Goal: Task Accomplishment & Management: Complete application form

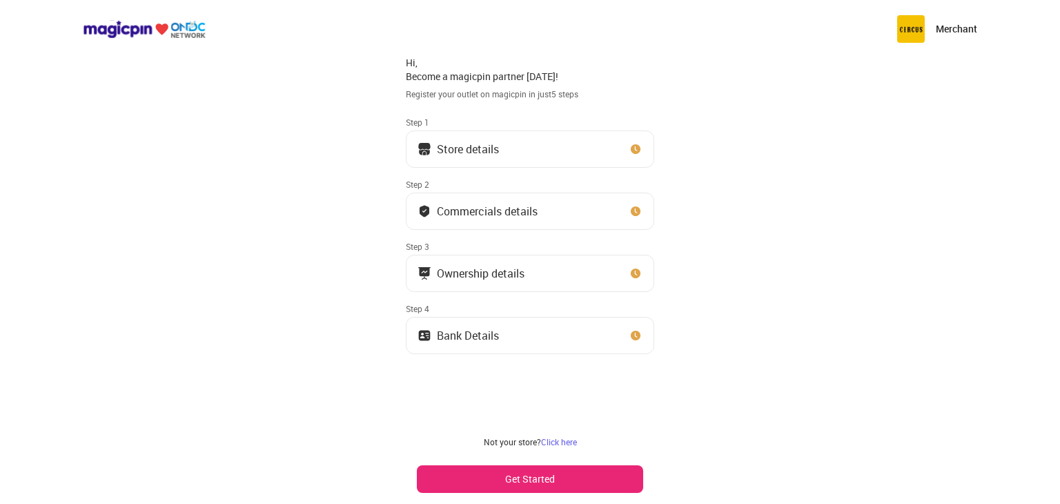
click at [584, 152] on button "Store details" at bounding box center [530, 148] width 248 height 37
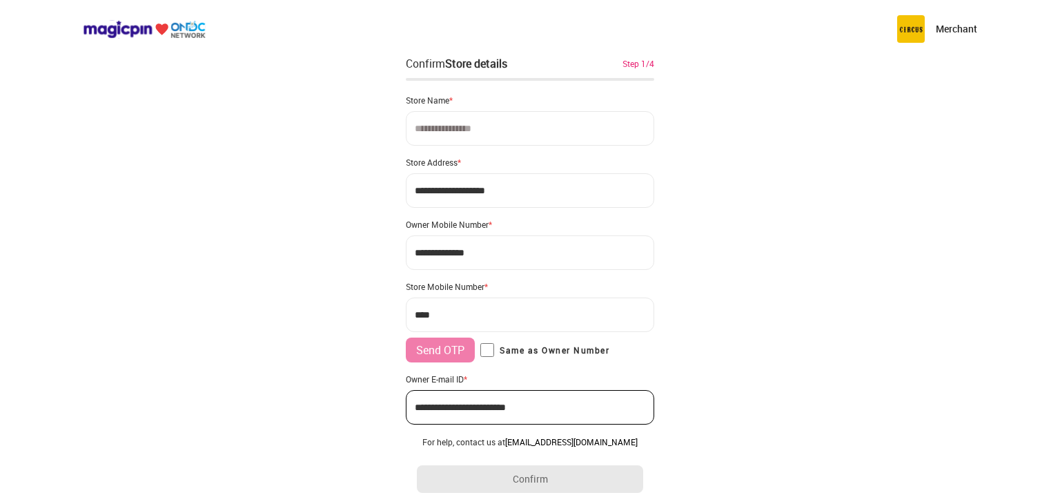
click at [533, 126] on input at bounding box center [530, 128] width 248 height 34
type input "**********"
click at [671, 188] on div "**********" at bounding box center [530, 274] width 1060 height 548
click at [494, 317] on input "***" at bounding box center [530, 314] width 248 height 34
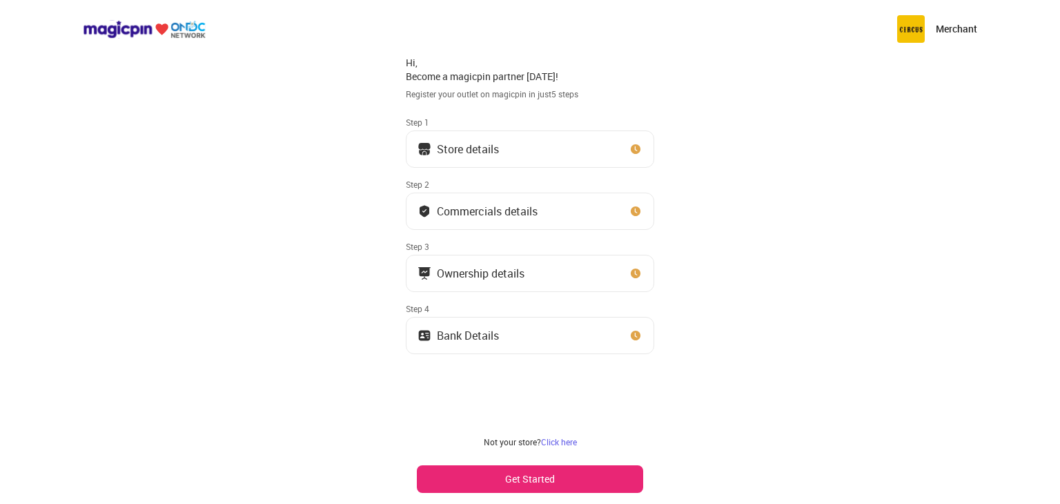
click at [541, 146] on button "Store details" at bounding box center [530, 148] width 248 height 37
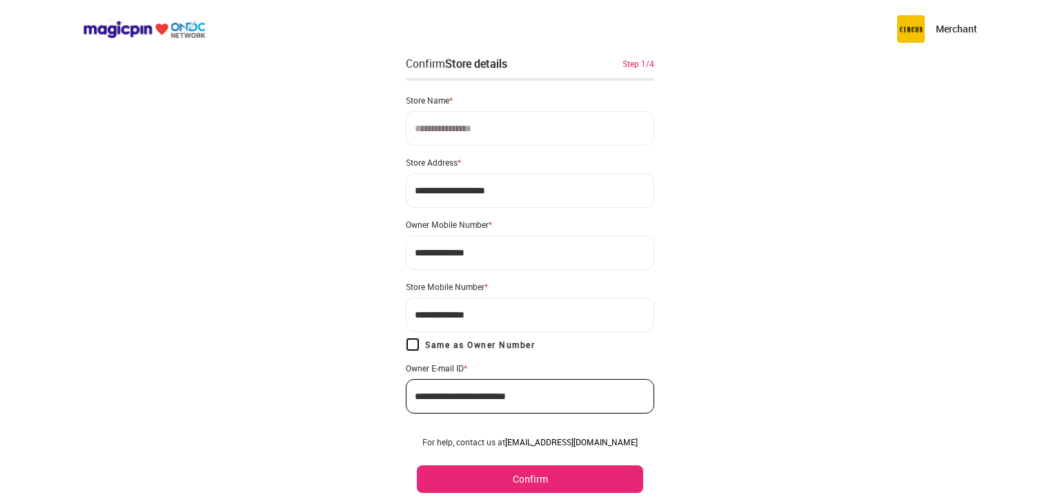
type input "**********"
click at [516, 475] on button "Confirm" at bounding box center [530, 479] width 226 height 28
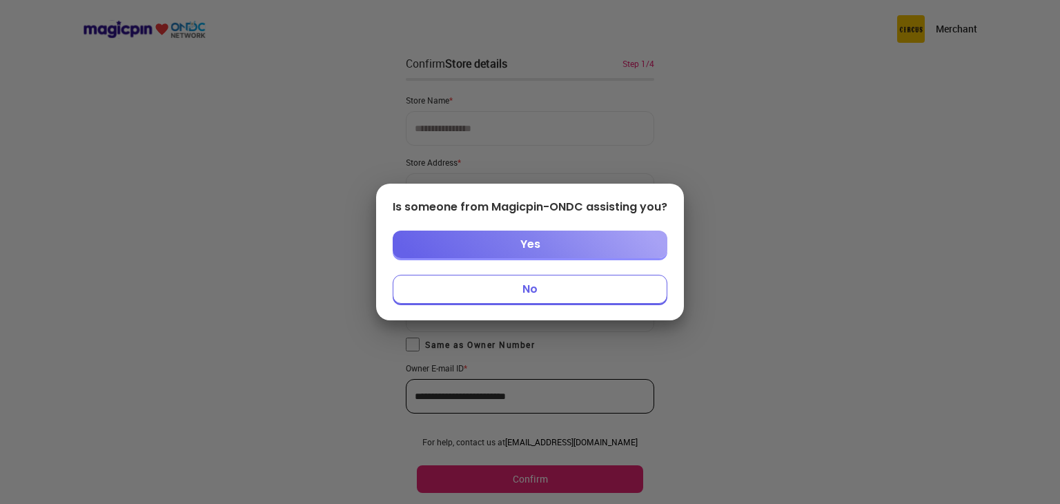
click at [544, 286] on button "No" at bounding box center [530, 289] width 275 height 29
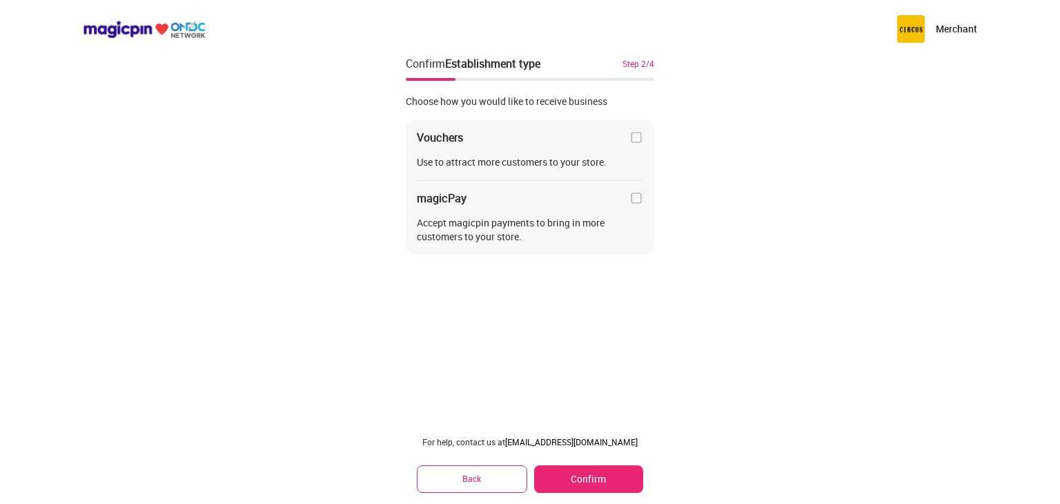
click at [635, 192] on img at bounding box center [636, 198] width 14 height 14
click at [635, 139] on img at bounding box center [636, 137] width 14 height 14
click at [604, 474] on button "Confirm" at bounding box center [588, 479] width 109 height 28
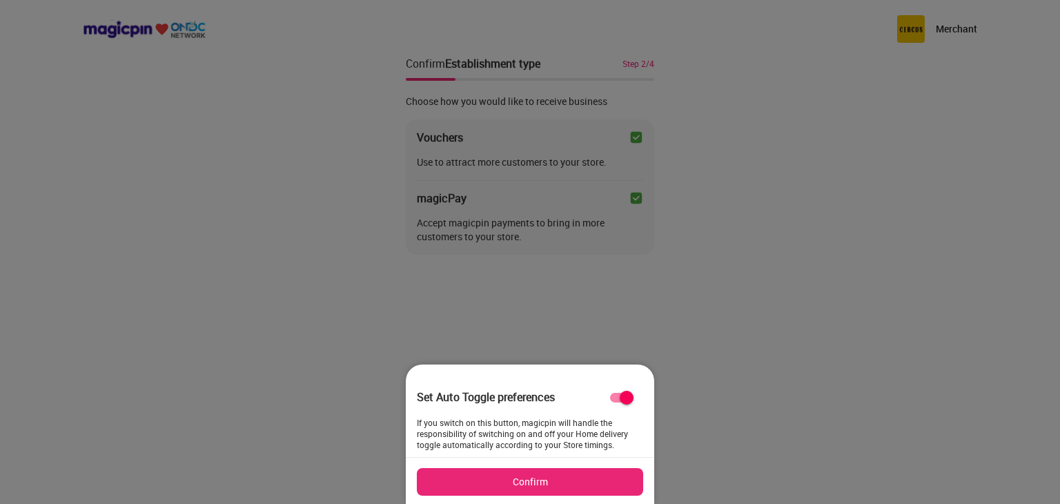
click at [574, 486] on button "Confirm" at bounding box center [530, 482] width 226 height 28
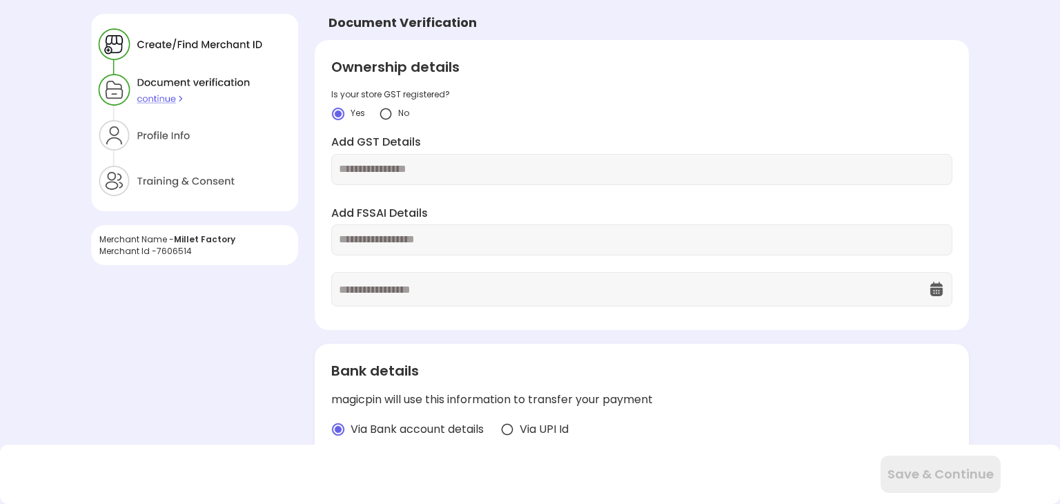
click at [437, 161] on input "text" at bounding box center [642, 169] width 606 height 16
click at [395, 150] on div "Add GST Details" at bounding box center [641, 160] width 621 height 50
click at [397, 169] on input "text" at bounding box center [642, 169] width 606 height 16
click at [390, 117] on img at bounding box center [386, 114] width 14 height 14
click at [337, 114] on img at bounding box center [338, 114] width 14 height 14
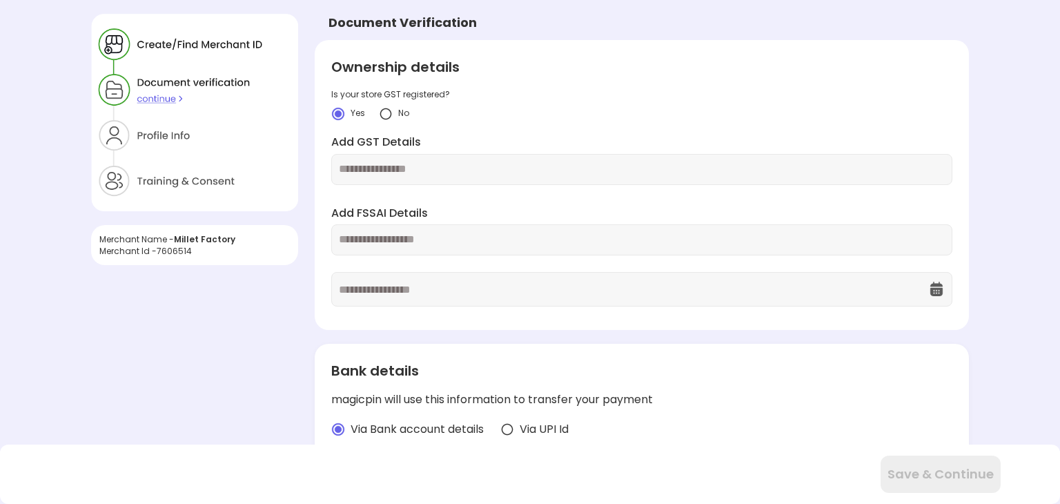
click at [408, 175] on input "text" at bounding box center [642, 169] width 606 height 16
click at [488, 169] on input "text" at bounding box center [642, 169] width 606 height 16
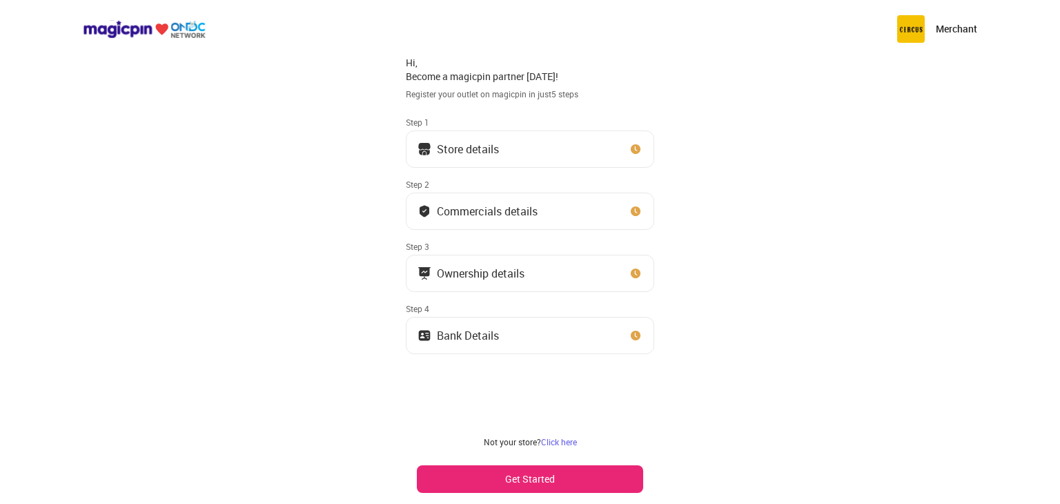
click at [554, 157] on button "Store details" at bounding box center [530, 148] width 248 height 37
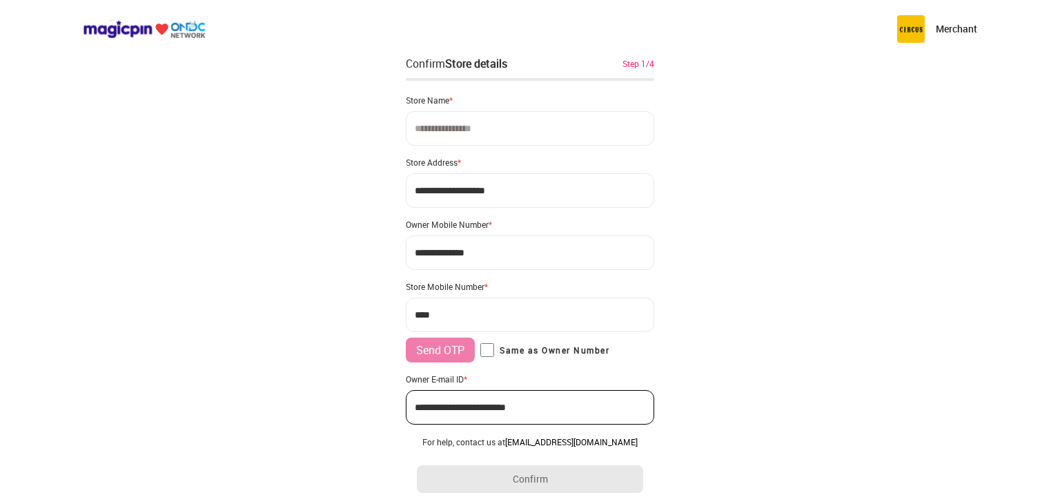
click at [527, 128] on input at bounding box center [530, 128] width 248 height 34
type input "**********"
click at [526, 195] on input "**********" at bounding box center [530, 190] width 248 height 34
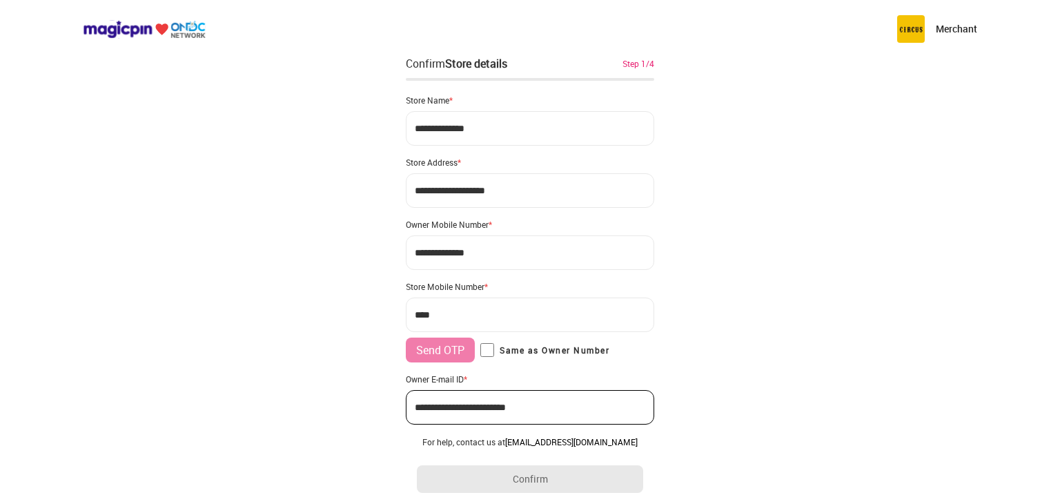
click at [526, 195] on input "**********" at bounding box center [530, 190] width 248 height 34
paste input
drag, startPoint x: 527, startPoint y: 191, endPoint x: 365, endPoint y: 205, distance: 162.7
click at [365, 205] on div "**********" at bounding box center [530, 274] width 1060 height 548
paste input
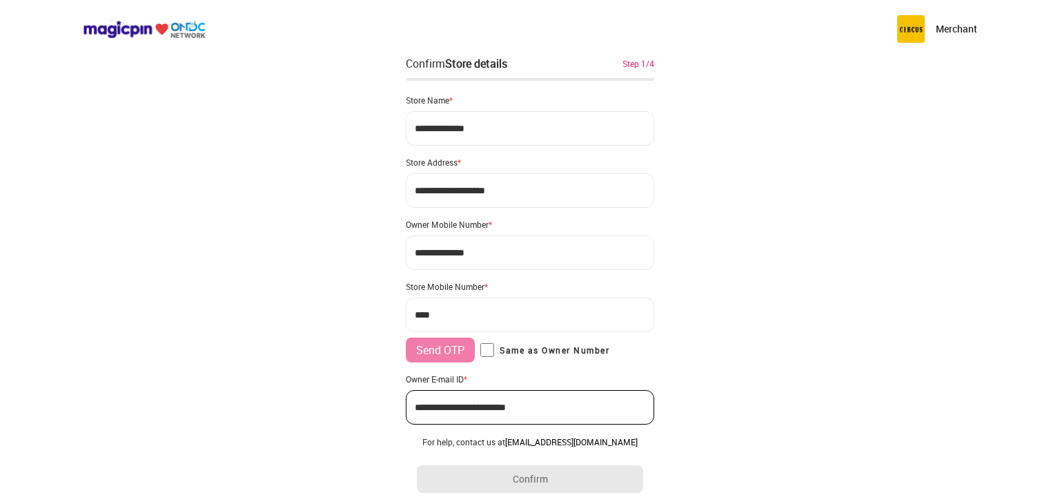
drag, startPoint x: 524, startPoint y: 195, endPoint x: 389, endPoint y: 187, distance: 134.7
click at [389, 187] on div "**********" at bounding box center [530, 274] width 1060 height 548
click at [433, 191] on input "**********" at bounding box center [530, 190] width 248 height 34
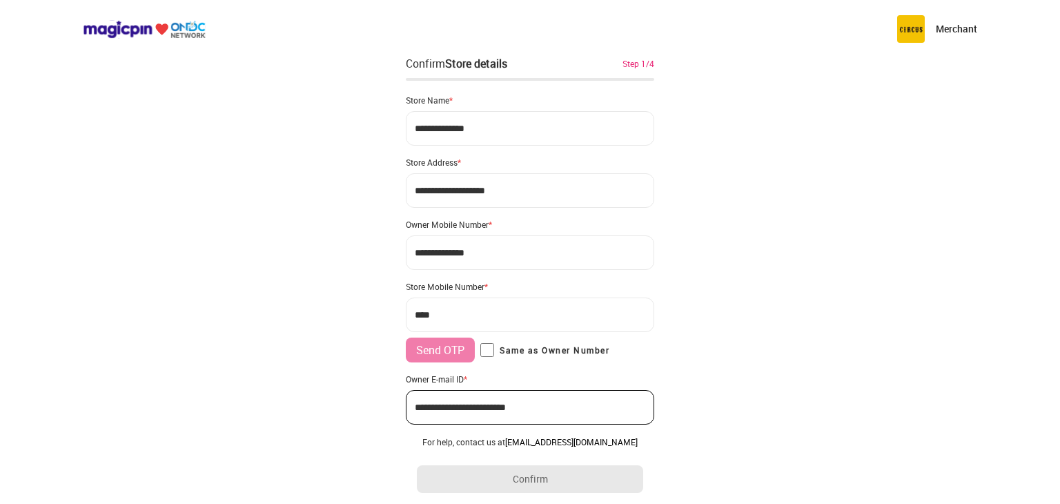
type input "**********"
click at [482, 320] on input "***" at bounding box center [530, 314] width 248 height 34
click at [486, 349] on div "Send OTP Same as Owner Number" at bounding box center [530, 349] width 248 height 25
type input "**********"
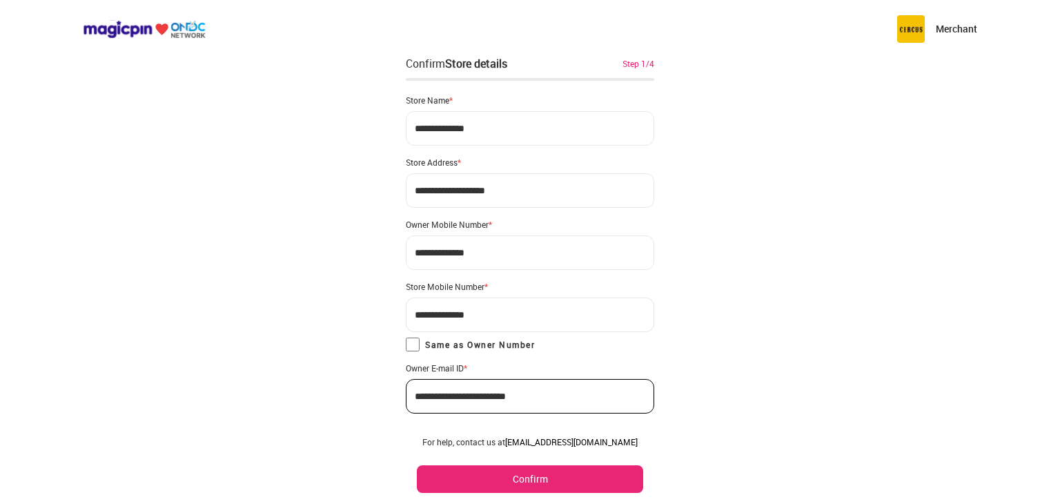
click at [522, 486] on button "Confirm" at bounding box center [530, 479] width 226 height 28
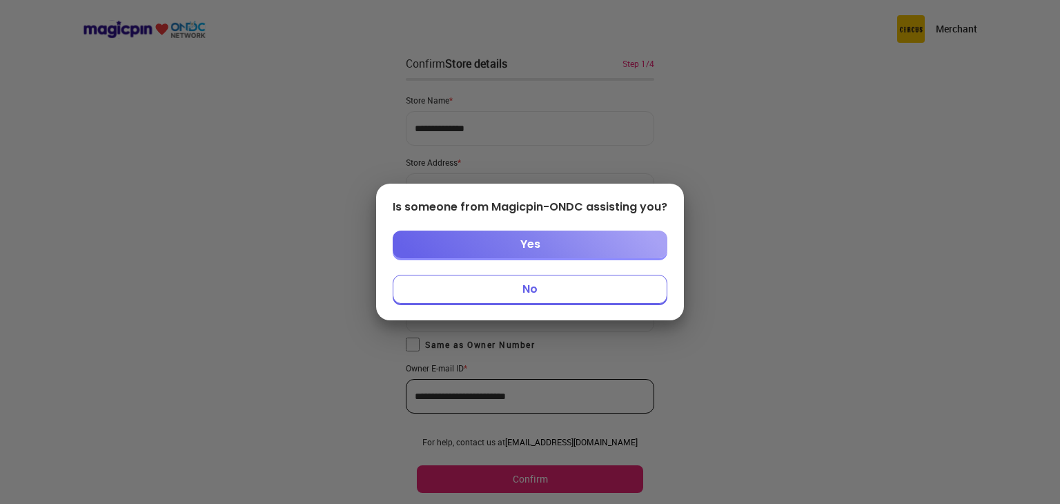
click at [541, 281] on button "No" at bounding box center [530, 289] width 275 height 29
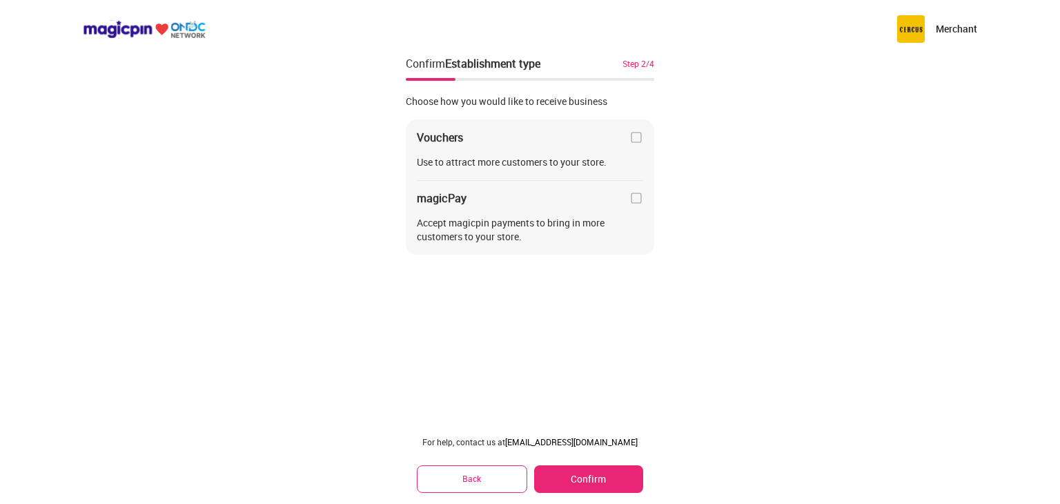
click at [634, 139] on img at bounding box center [636, 137] width 14 height 14
click at [639, 208] on div "Vouchers Use to attract more customers to your store. magicPay Accept magicpin …" at bounding box center [530, 187] width 248 height 136
click at [635, 203] on img at bounding box center [636, 198] width 14 height 14
click at [599, 481] on button "Confirm" at bounding box center [588, 479] width 109 height 28
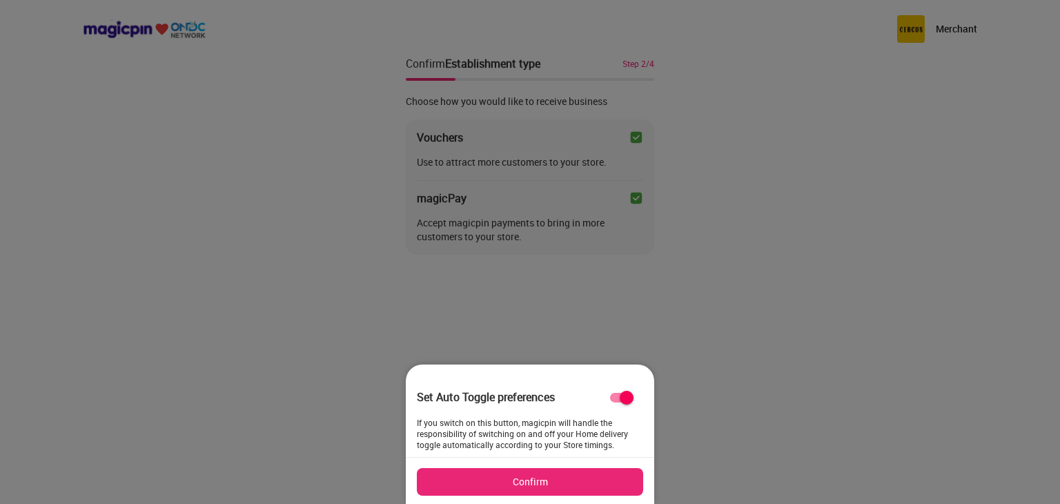
click at [599, 481] on button "Confirm" at bounding box center [530, 482] width 226 height 28
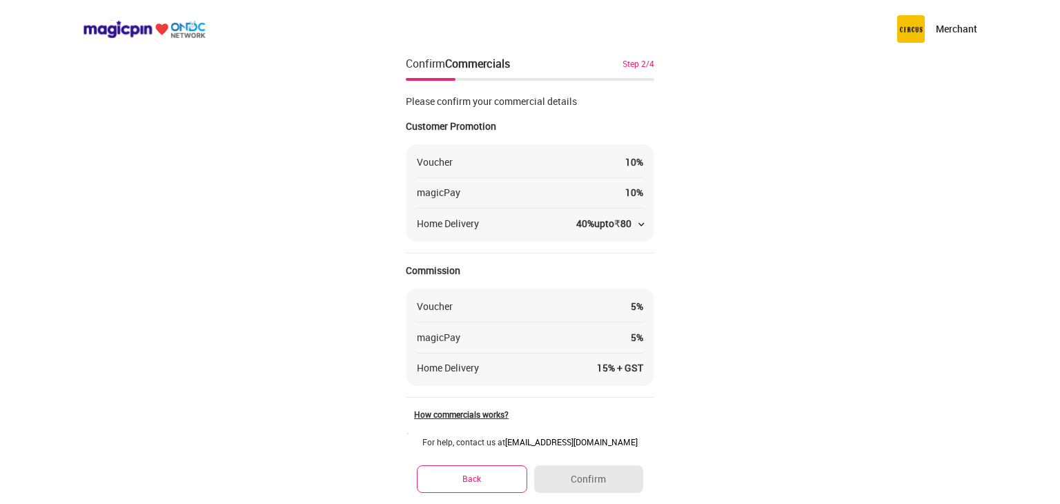
click at [642, 229] on div "40 % upto ₹ 80" at bounding box center [609, 224] width 67 height 14
click at [709, 271] on div "Merchant Confirm Commercials Step 2/4 Please confirm your commercial details Cu…" at bounding box center [530, 301] width 1060 height 602
click at [582, 365] on div "Home Delivery 15 % + GST" at bounding box center [530, 368] width 226 height 14
click at [497, 415] on div "How commercials works?" at bounding box center [534, 413] width 240 height 11
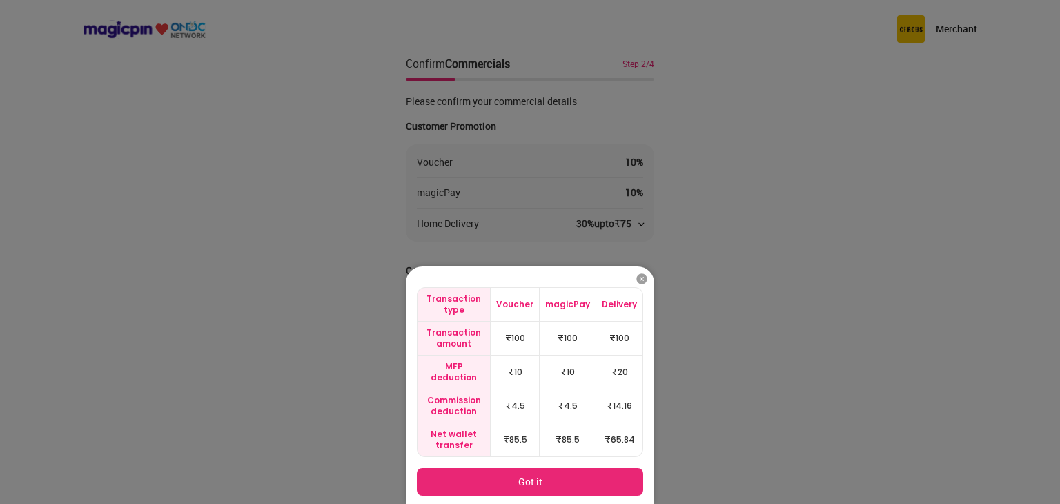
click at [635, 283] on img at bounding box center [642, 279] width 14 height 14
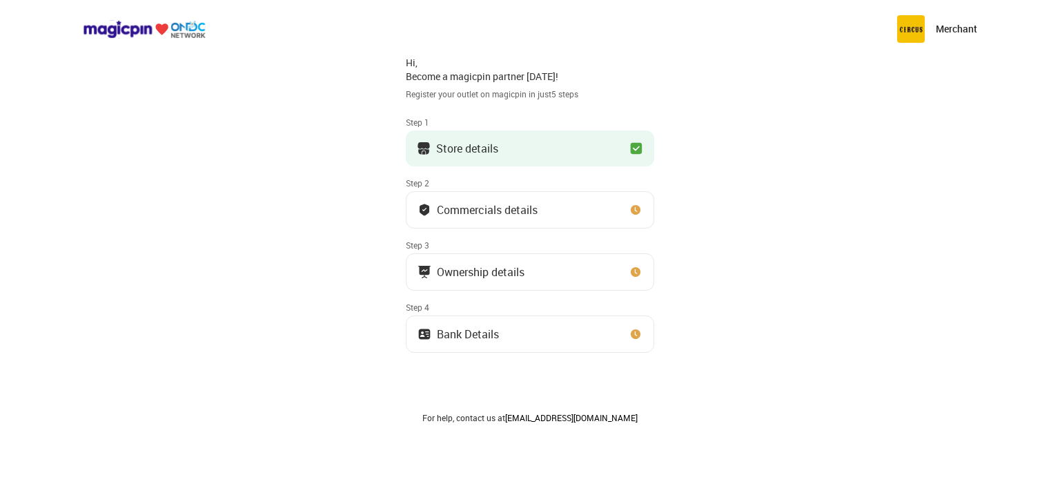
click at [611, 204] on button "Commercials details" at bounding box center [530, 209] width 248 height 37
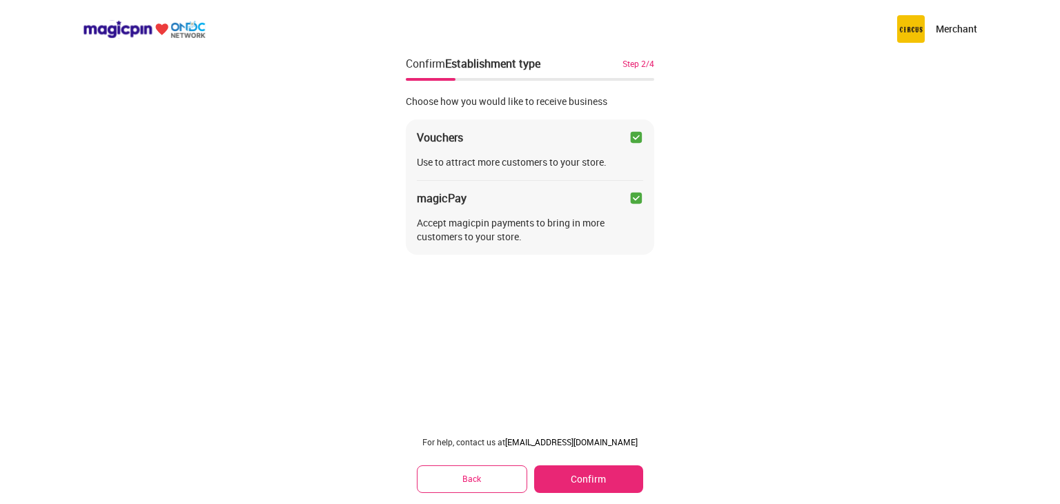
click at [591, 484] on button "Confirm" at bounding box center [588, 479] width 109 height 28
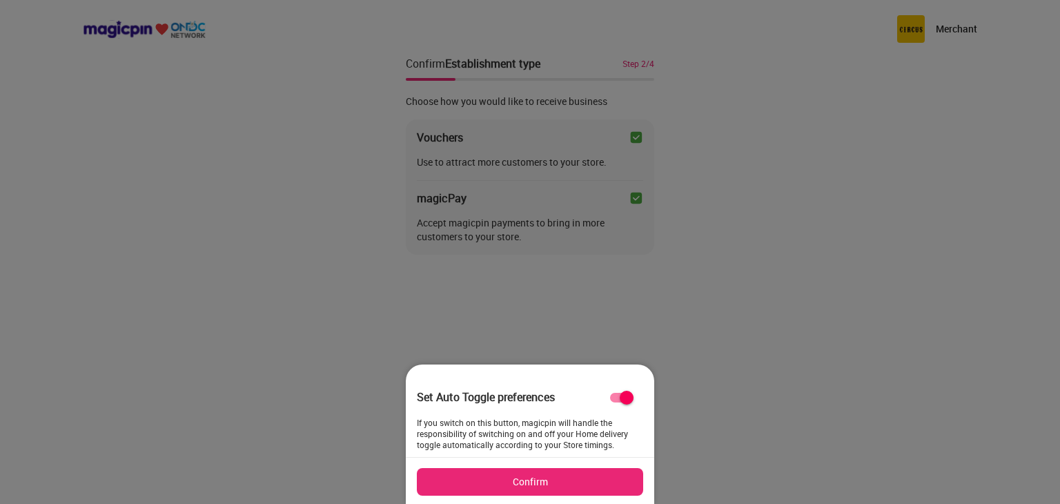
click at [574, 476] on button "Confirm" at bounding box center [530, 482] width 226 height 28
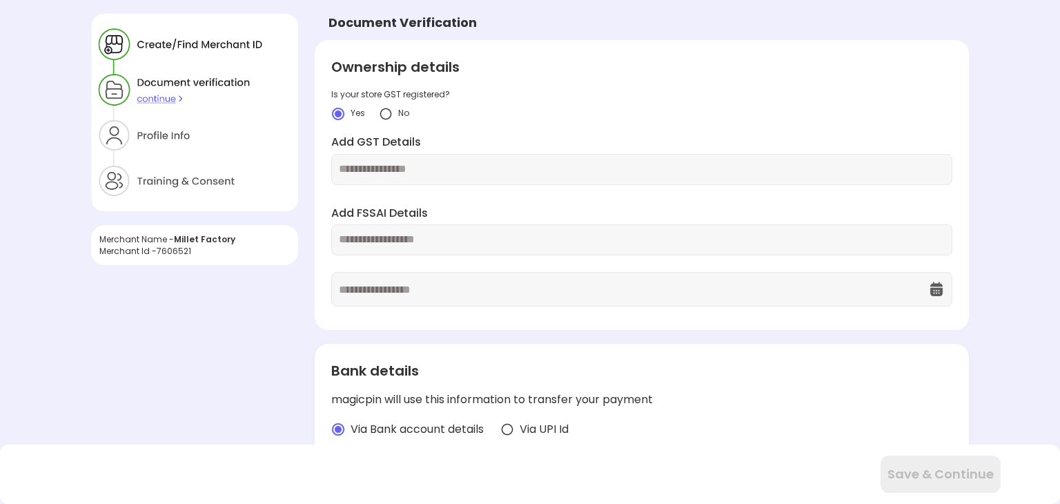
click at [149, 99] on img at bounding box center [194, 112] width 207 height 197
click at [168, 97] on img at bounding box center [194, 112] width 207 height 197
click at [392, 163] on input "text" at bounding box center [642, 169] width 606 height 16
click at [379, 169] on input "text" at bounding box center [642, 169] width 606 height 16
click at [425, 119] on div "Yes No" at bounding box center [641, 114] width 621 height 14
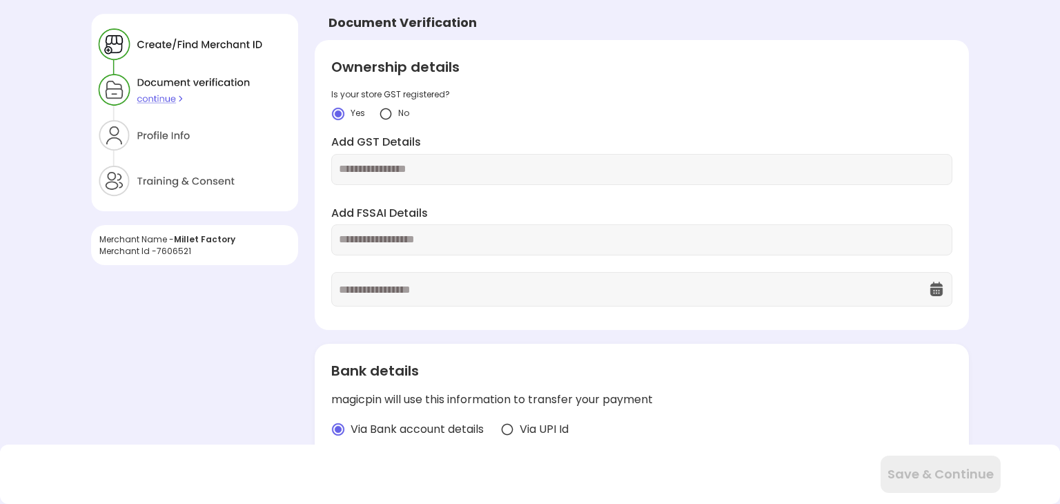
click at [561, 139] on label "Add GST Details" at bounding box center [641, 143] width 621 height 16
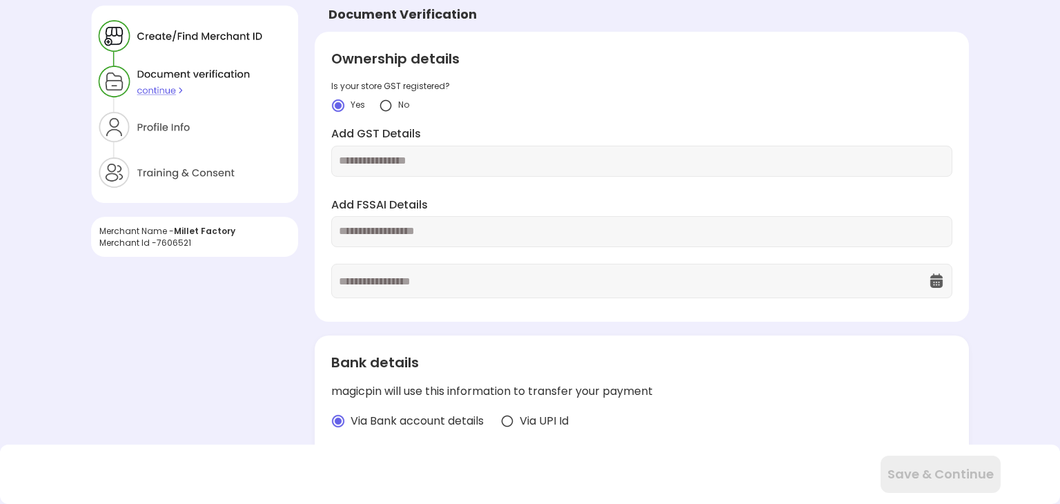
scroll to position [10, 0]
click at [994, 276] on div "Merchant Name - Millet Factory Merchant Id - 7606521 Document Verification Owne…" at bounding box center [530, 412] width 1060 height 844
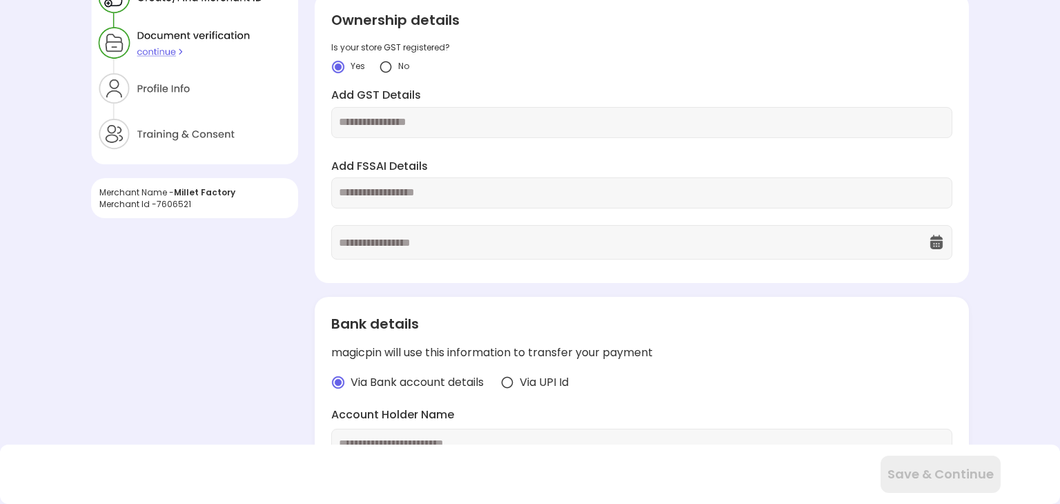
scroll to position [0, 0]
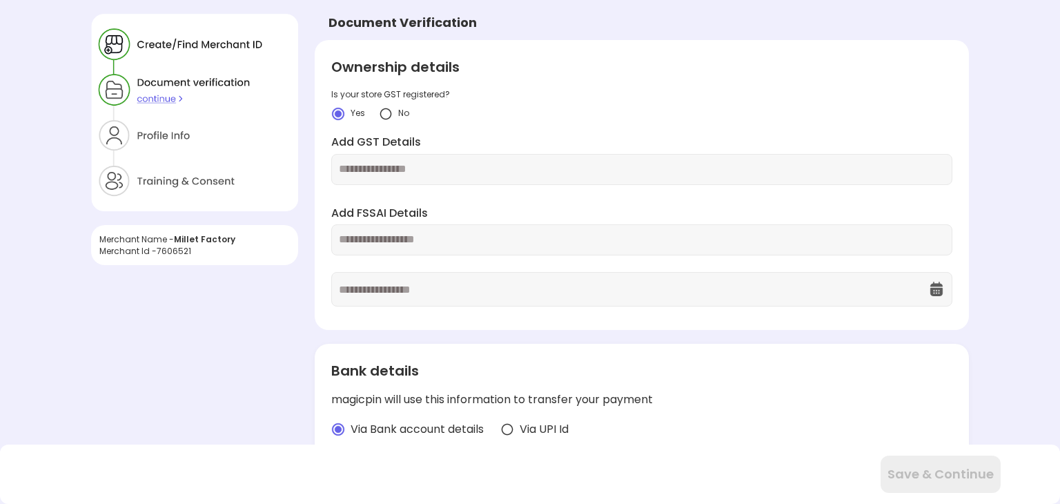
click at [164, 106] on img at bounding box center [194, 112] width 207 height 197
click at [162, 97] on img at bounding box center [194, 112] width 207 height 197
click at [465, 172] on input "text" at bounding box center [642, 169] width 606 height 16
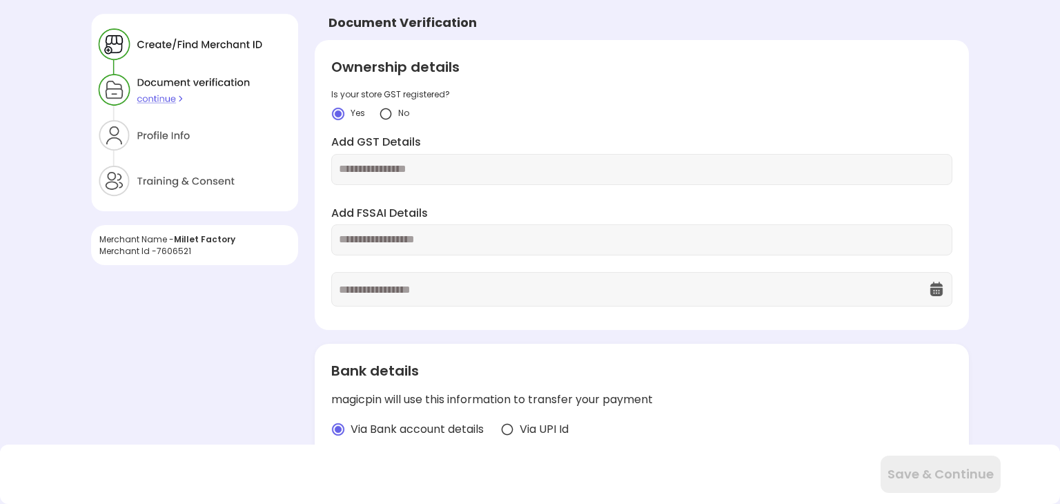
click at [554, 282] on input "text" at bounding box center [633, 288] width 589 height 33
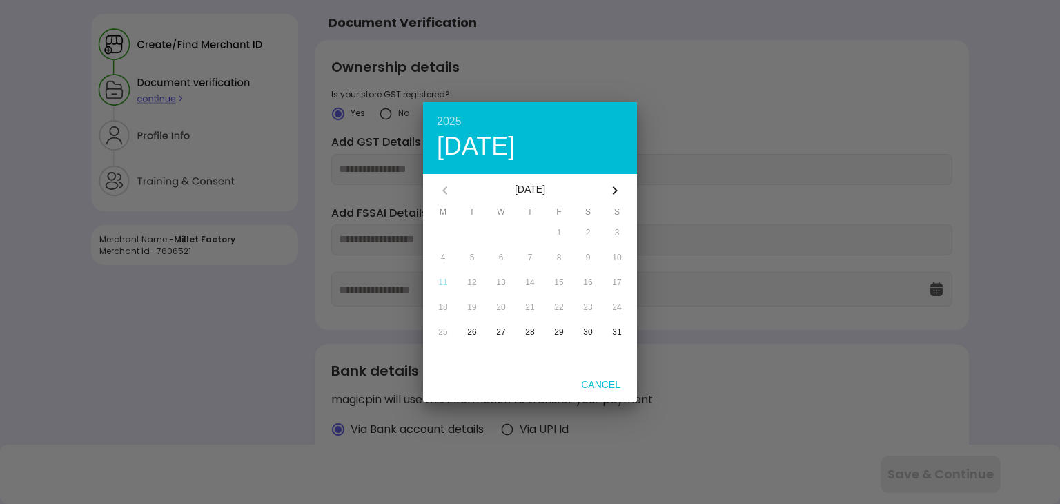
click at [745, 358] on div at bounding box center [530, 252] width 1060 height 504
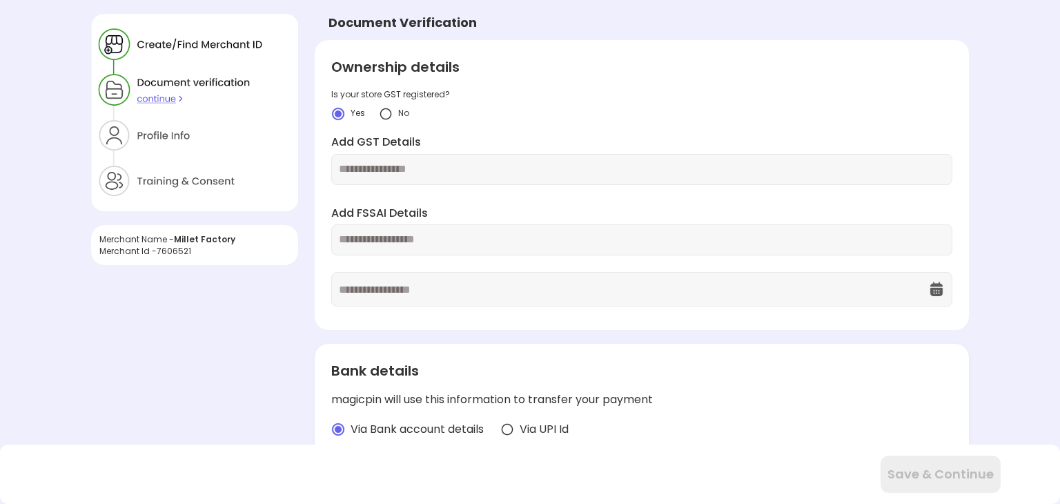
click at [1014, 383] on div "Merchant Name - Millet Factory Merchant Id - 7606521 Document Verification Owne…" at bounding box center [530, 422] width 1060 height 844
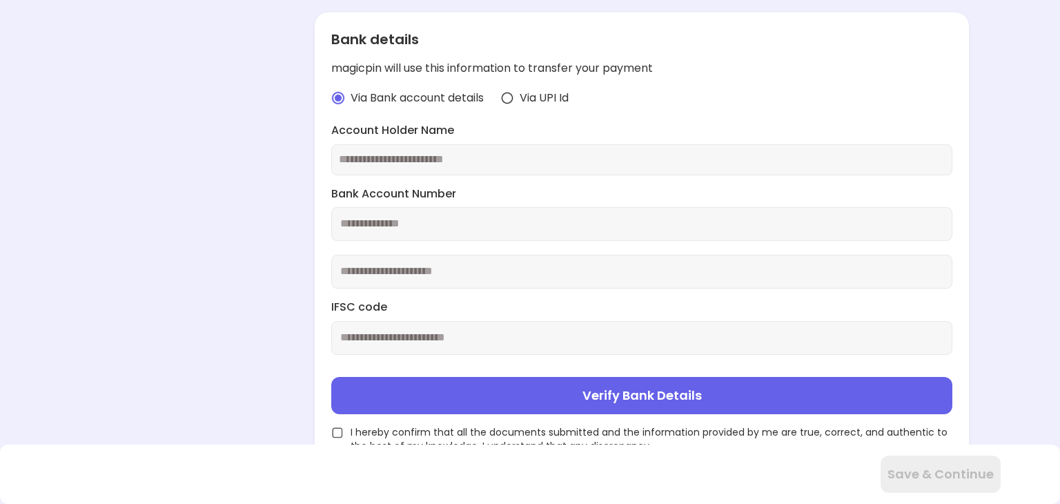
scroll to position [339, 0]
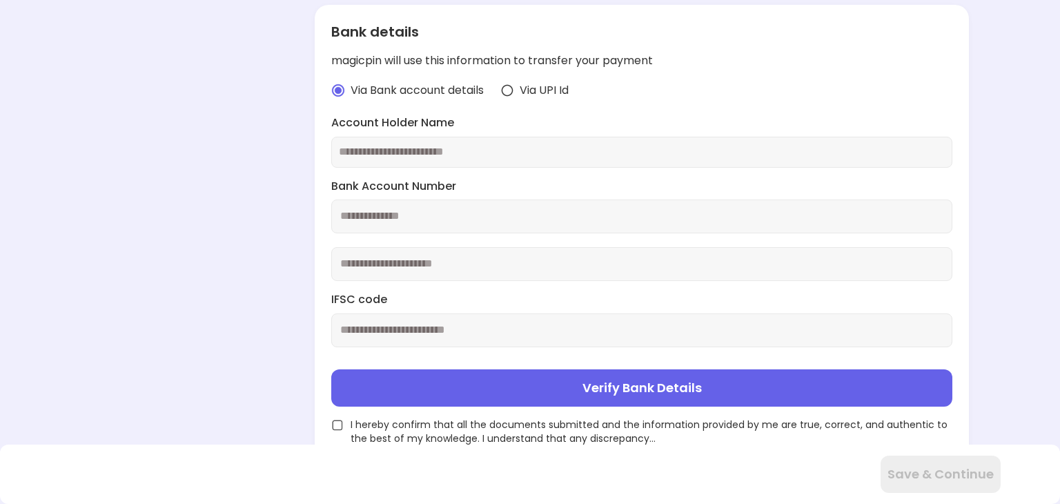
drag, startPoint x: 1031, startPoint y: 332, endPoint x: 732, endPoint y: 150, distance: 350.4
click at [732, 150] on input "text" at bounding box center [642, 152] width 606 height 16
click at [736, 87] on div "Via Bank account details Via UPI Id" at bounding box center [641, 91] width 621 height 16
click at [734, 113] on div "Bank details magicpin will use this information to transfer your payment Via Ba…" at bounding box center [642, 241] width 654 height 473
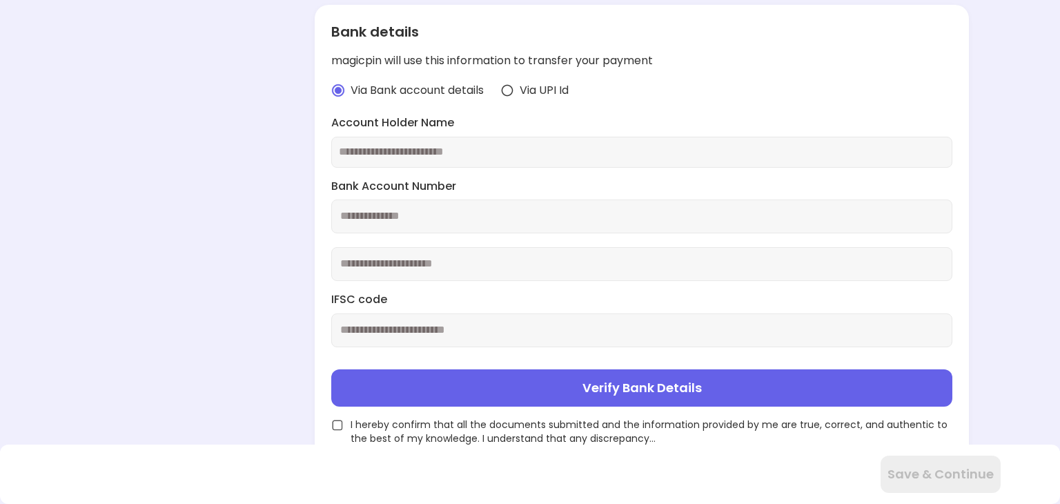
click at [586, 150] on input "text" at bounding box center [642, 152] width 606 height 16
click at [475, 144] on input "text" at bounding box center [642, 152] width 606 height 16
click at [466, 196] on div "Bank Account Number" at bounding box center [641, 230] width 621 height 103
click at [464, 210] on input "number" at bounding box center [641, 216] width 621 height 34
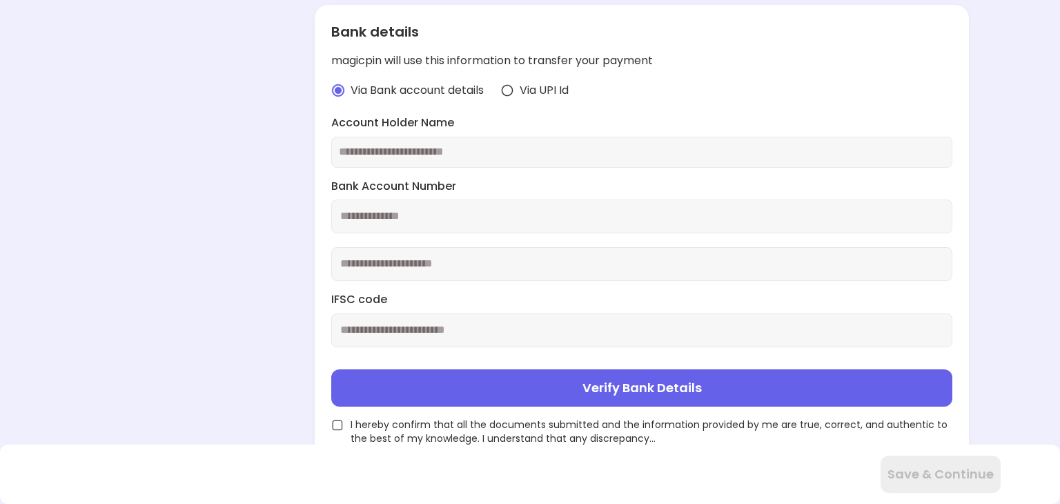
click at [555, 150] on input "text" at bounding box center [642, 152] width 606 height 16
click at [408, 161] on div at bounding box center [641, 152] width 621 height 31
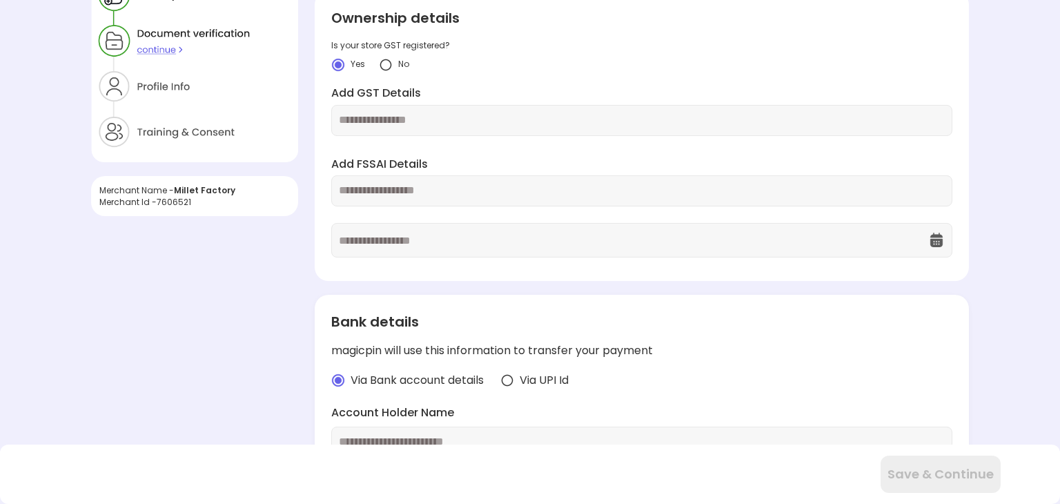
scroll to position [0, 0]
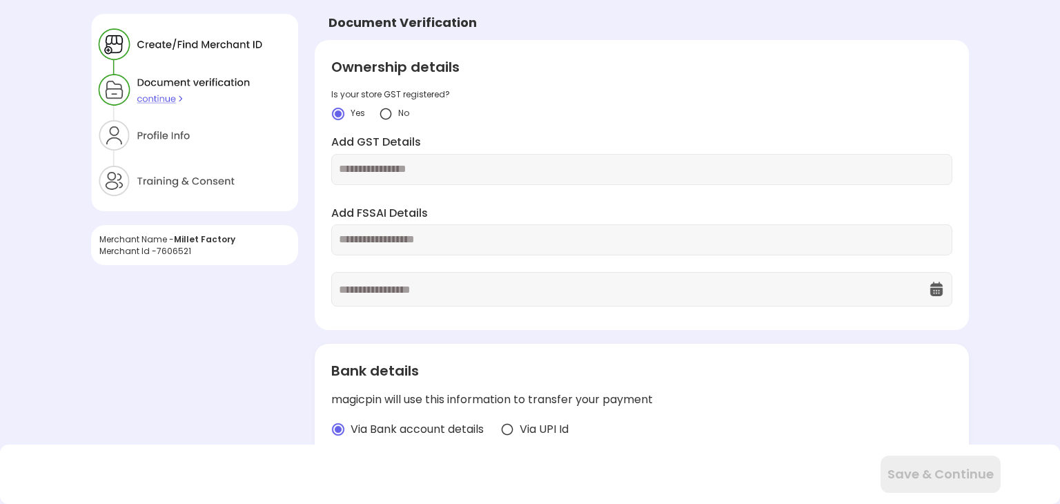
click at [415, 169] on input "text" at bounding box center [642, 169] width 606 height 16
click at [190, 125] on img at bounding box center [194, 112] width 207 height 197
click at [167, 137] on img at bounding box center [194, 112] width 207 height 197
click at [181, 177] on img at bounding box center [194, 112] width 207 height 197
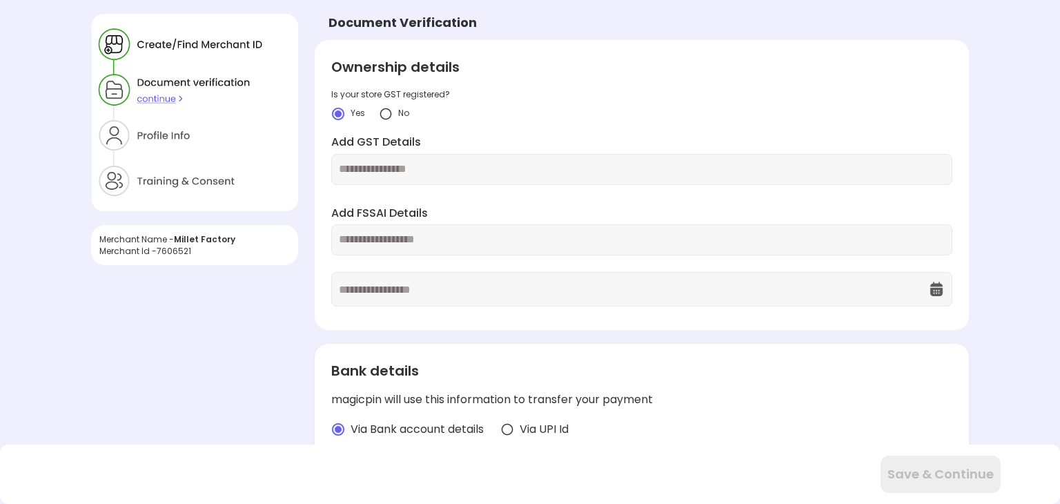
click at [181, 177] on img at bounding box center [194, 112] width 207 height 197
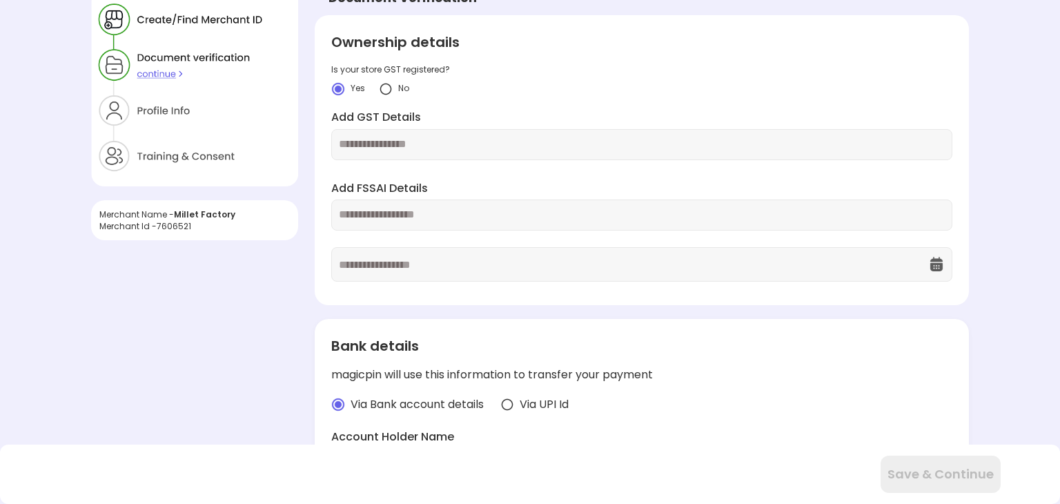
scroll to position [28, 0]
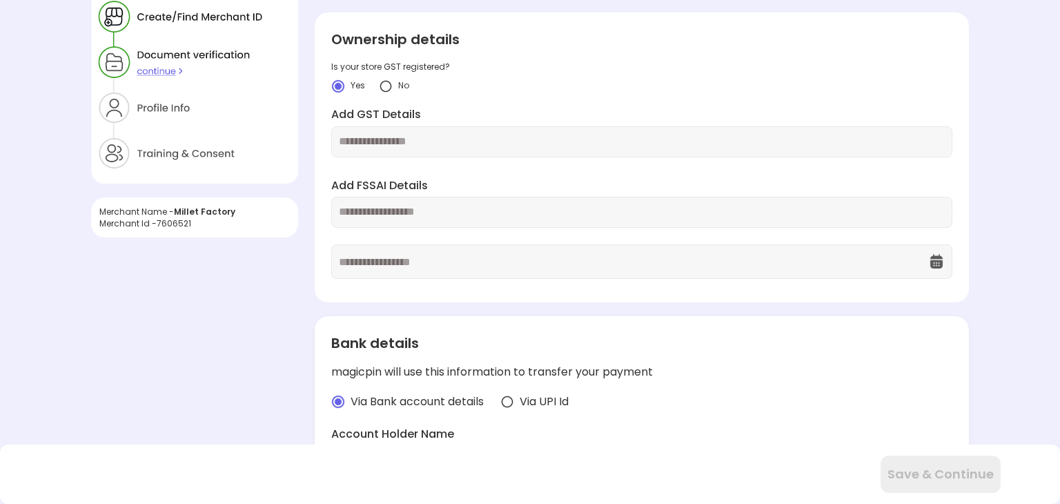
click at [506, 131] on div at bounding box center [641, 141] width 621 height 31
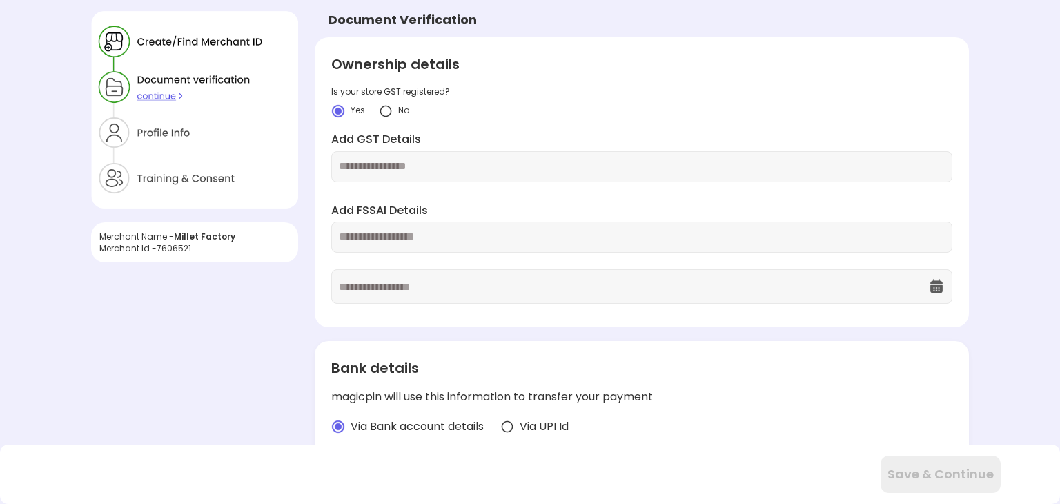
scroll to position [0, 0]
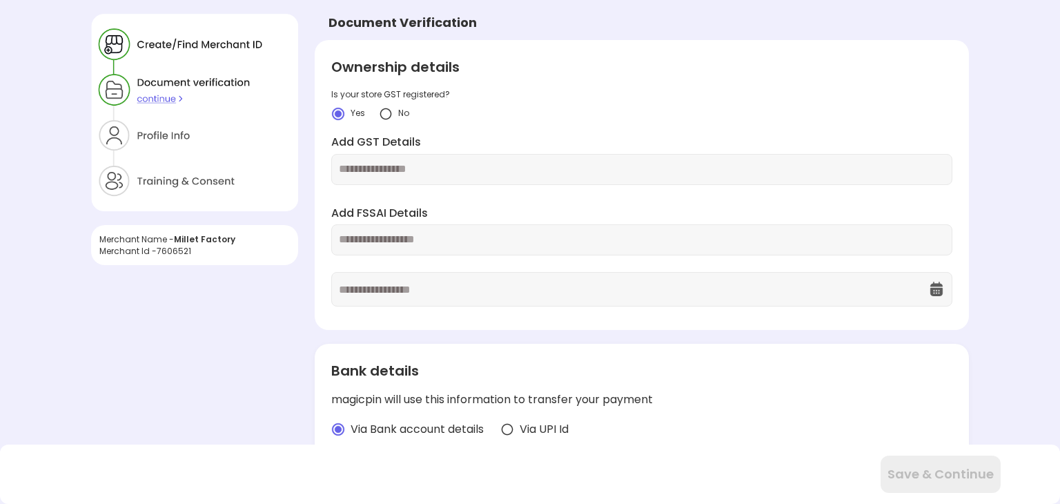
click at [421, 168] on input "text" at bounding box center [642, 169] width 606 height 16
click at [655, 175] on input "text" at bounding box center [642, 169] width 606 height 16
